Goal: Task Accomplishment & Management: Use online tool/utility

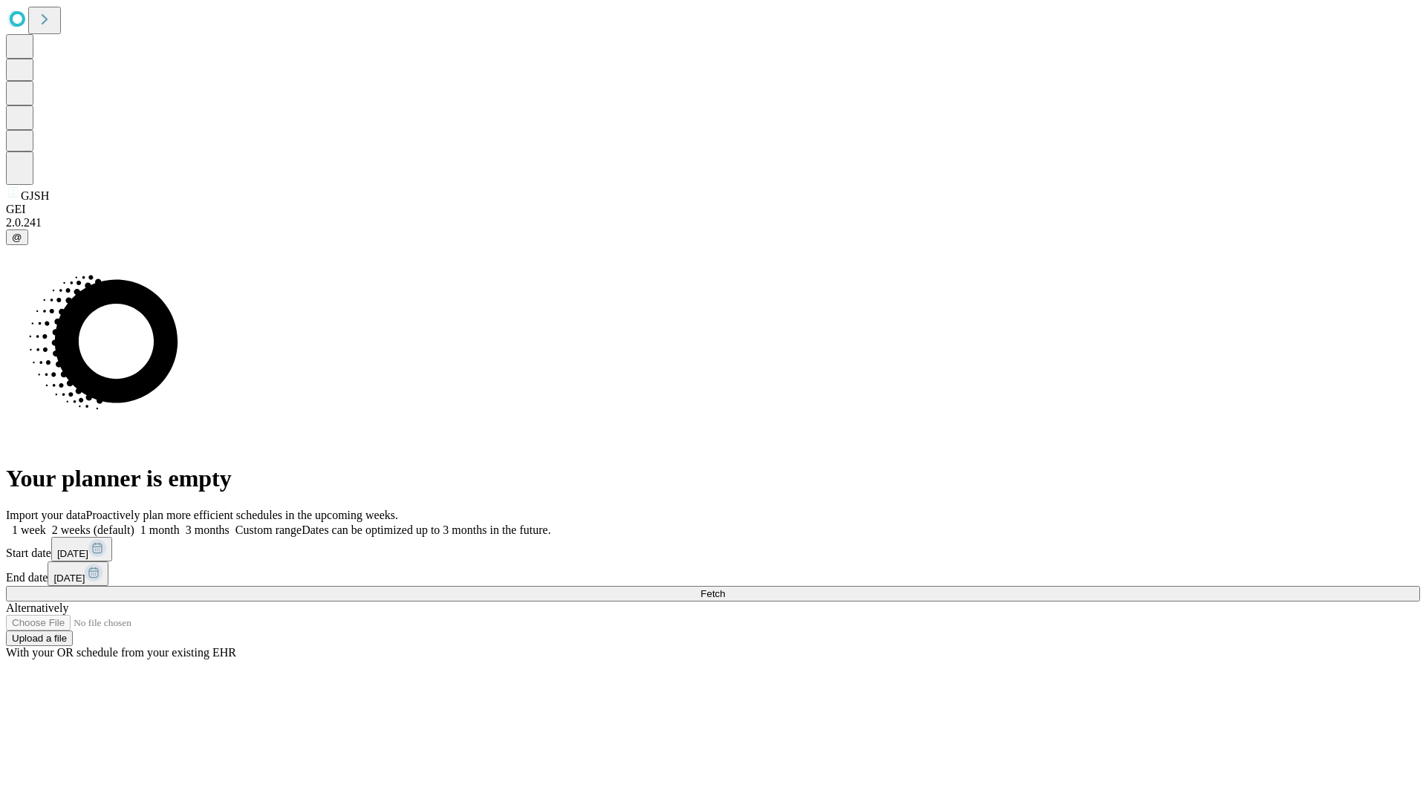
click at [725, 588] on span "Fetch" at bounding box center [712, 593] width 25 height 11
